Goal: Information Seeking & Learning: Get advice/opinions

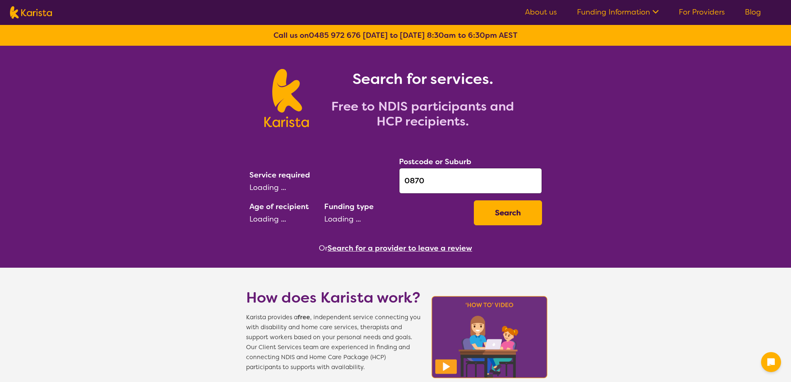
select select "[MEDICAL_DATA]"
select select "EC"
select select "NDIS"
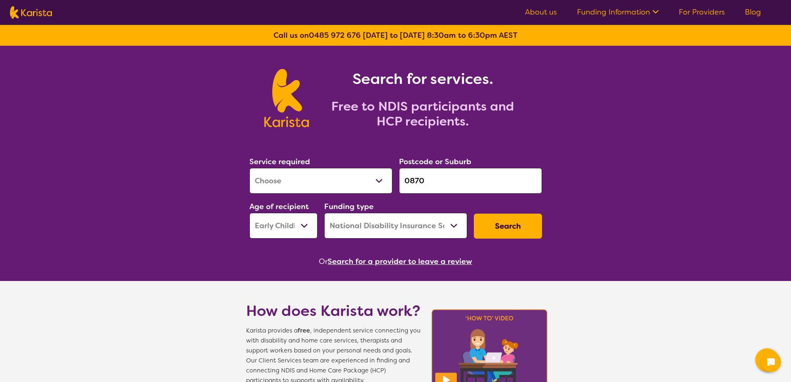
click at [356, 259] on button "Search for a provider to leave a review" at bounding box center [400, 261] width 145 height 12
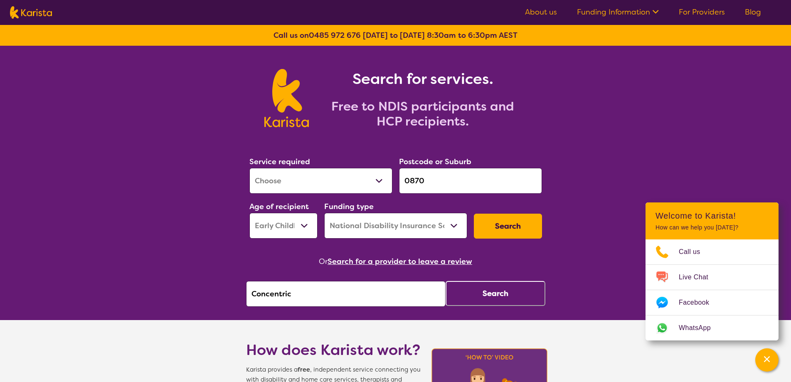
click at [511, 291] on button "Search" at bounding box center [496, 293] width 100 height 25
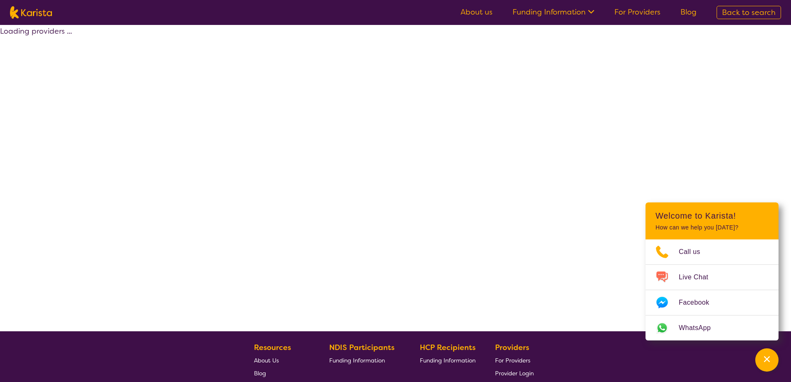
select select "by_score"
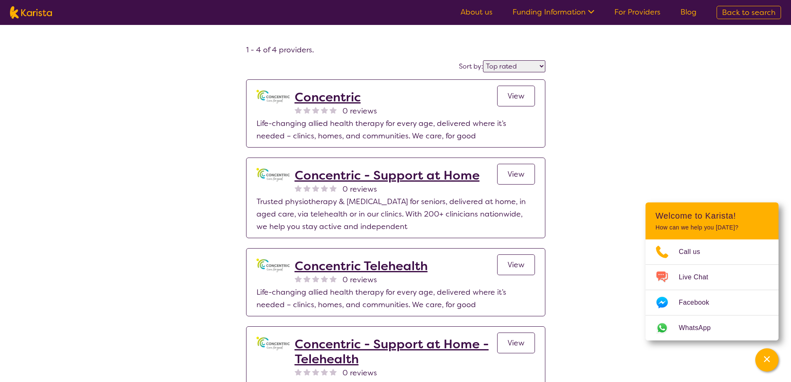
click at [514, 102] on link "View" at bounding box center [516, 96] width 38 height 21
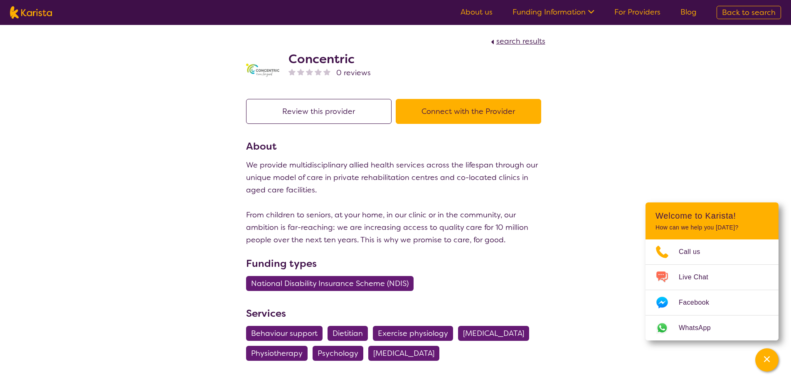
click at [315, 97] on section "Review this provider Connect with the Provider About We provide multidisciplina…" at bounding box center [395, 255] width 319 height 333
click at [314, 111] on button "Review this provider" at bounding box center [318, 111] width 145 height 25
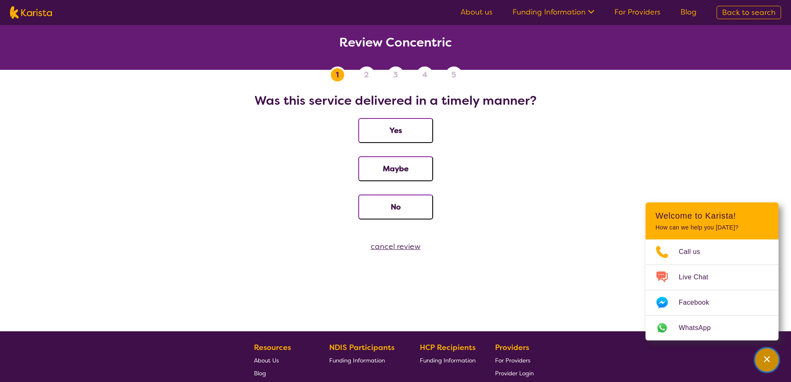
click at [764, 356] on icon "Channel Menu" at bounding box center [767, 359] width 8 height 8
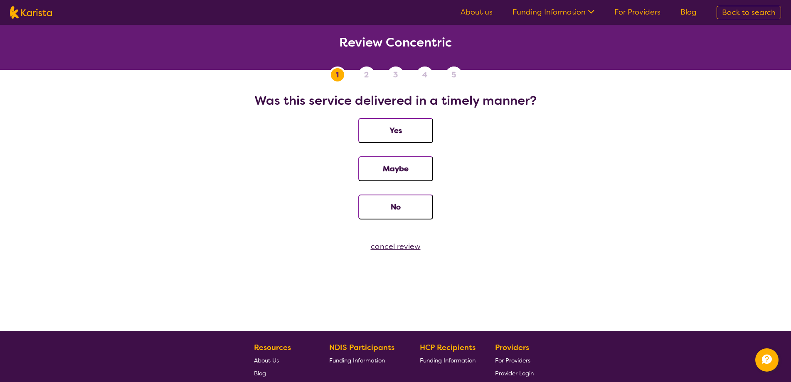
drag, startPoint x: 113, startPoint y: 139, endPoint x: 106, endPoint y: 121, distance: 19.6
click at [109, 126] on li "Yes" at bounding box center [395, 137] width 771 height 38
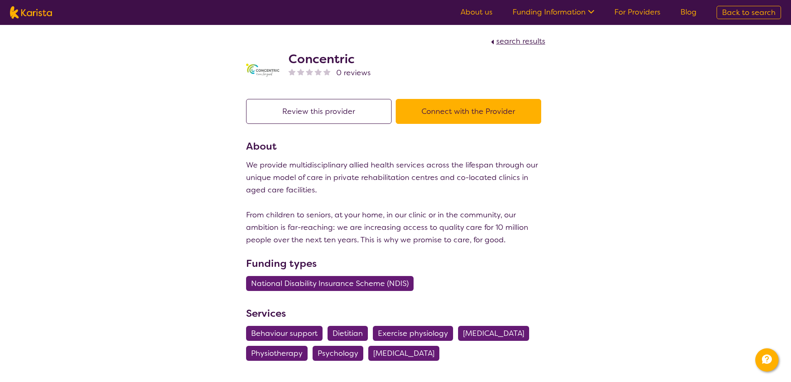
select select "by_score"
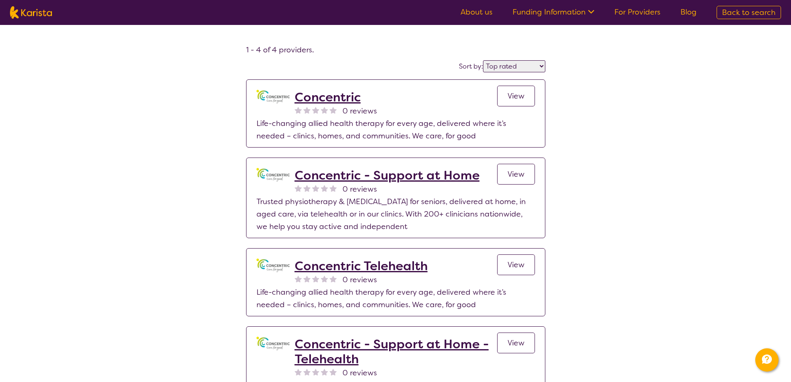
select select "[MEDICAL_DATA]"
select select "EC"
select select "NDIS"
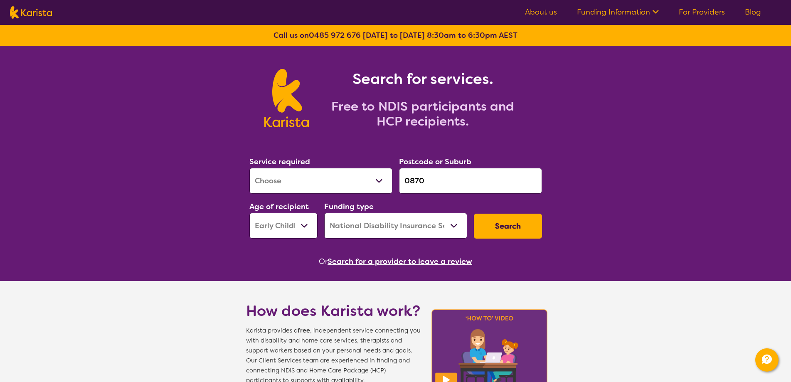
click at [522, 228] on button "Search" at bounding box center [508, 226] width 68 height 25
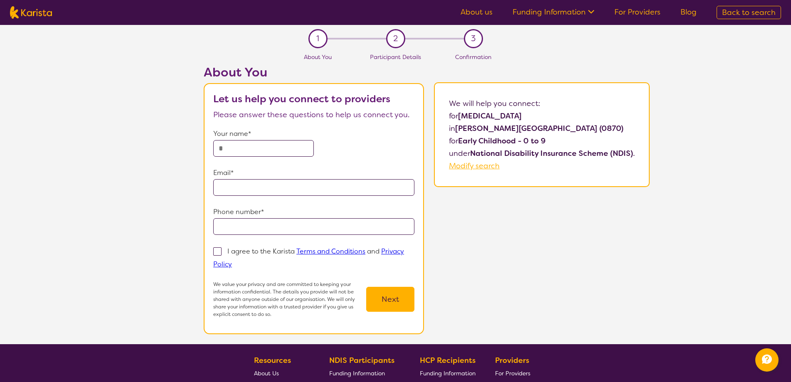
select select "[MEDICAL_DATA]"
select select "EC"
select select "NDIS"
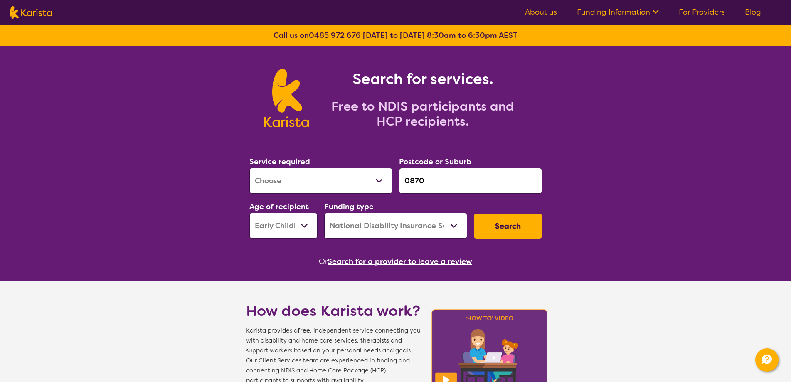
click at [439, 179] on input "0870" at bounding box center [470, 181] width 143 height 26
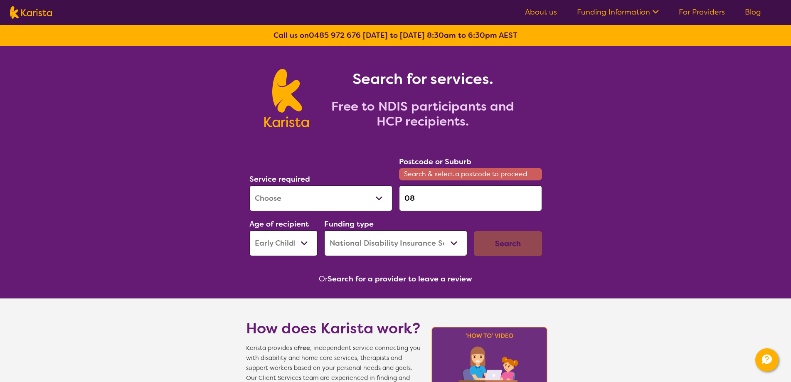
type input "0"
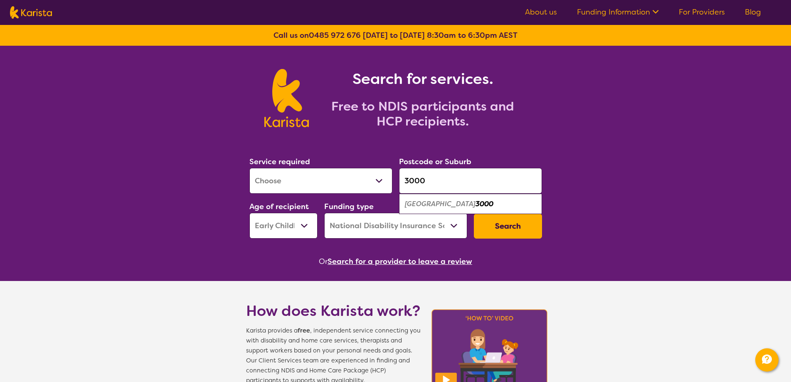
type input "3000"
click at [499, 241] on div "Search" at bounding box center [508, 226] width 75 height 32
click at [491, 222] on button "Search" at bounding box center [508, 226] width 68 height 25
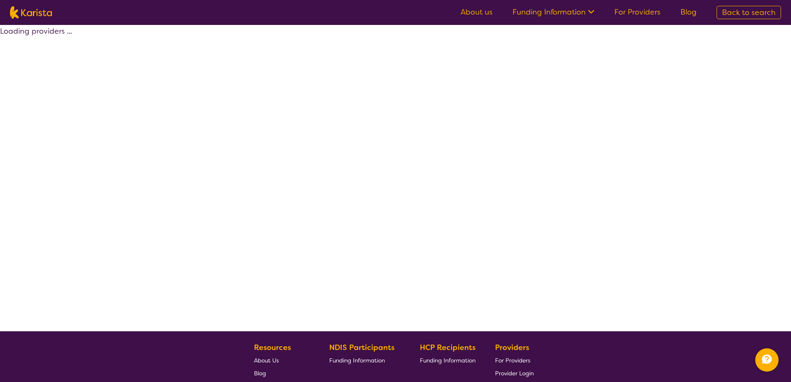
select select "by_score"
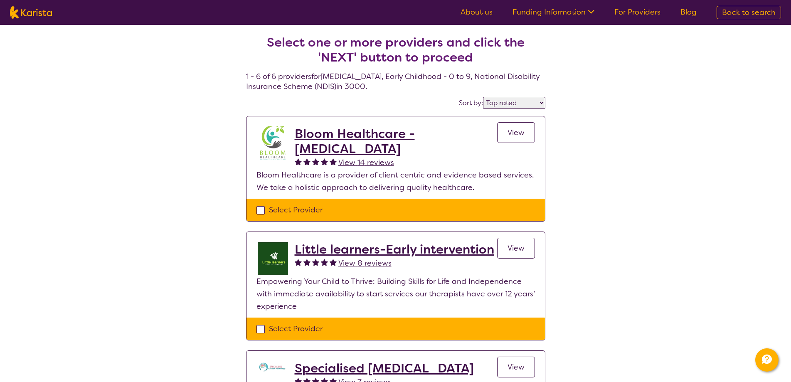
click at [365, 161] on span "View 14 reviews" at bounding box center [366, 163] width 56 height 10
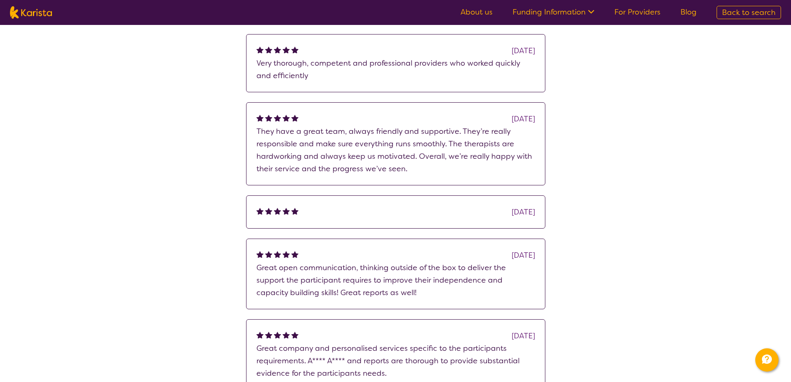
scroll to position [166, 0]
